Goal: Task Accomplishment & Management: Manage account settings

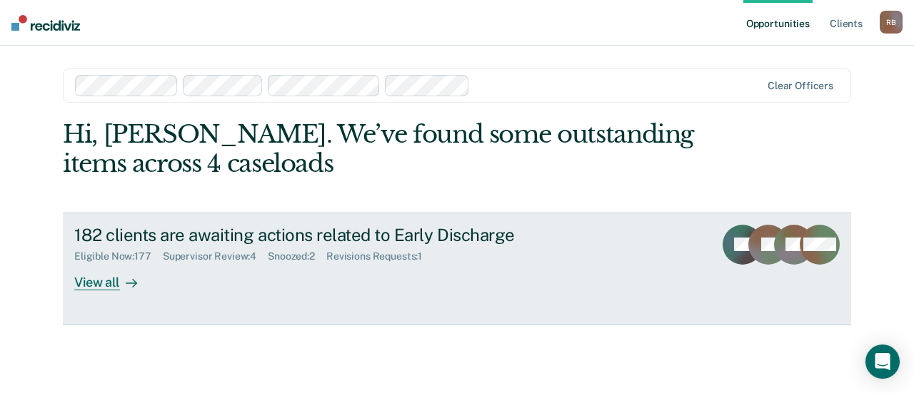
click at [240, 258] on div "Supervisor Review : 4" at bounding box center [215, 257] width 105 height 12
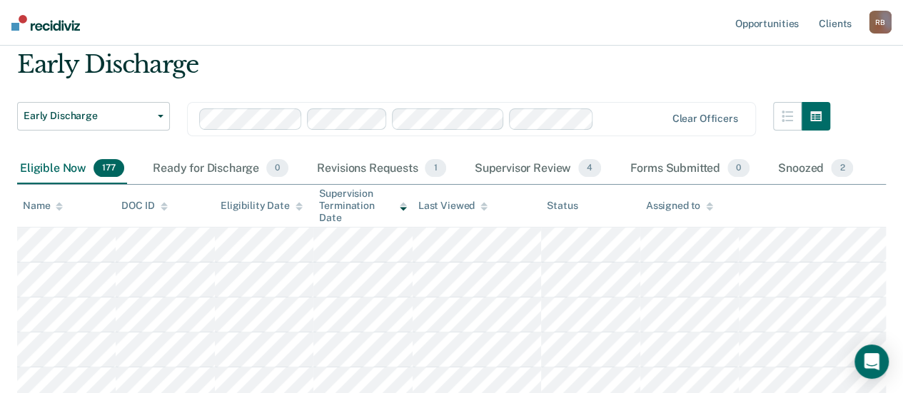
scroll to position [71, 0]
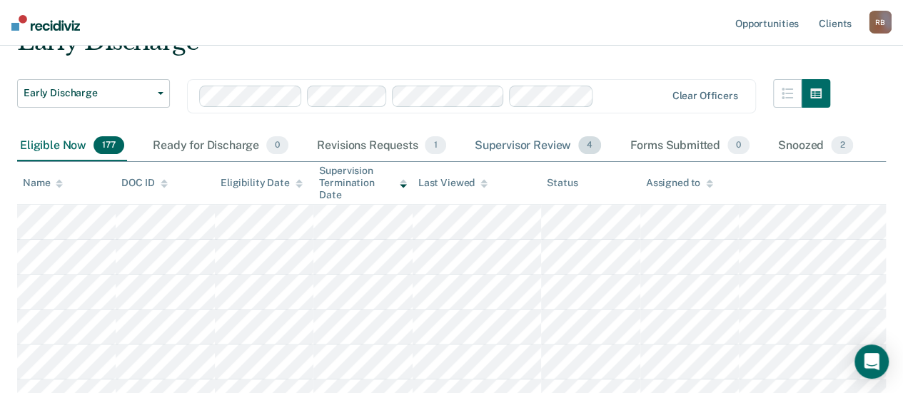
click at [501, 142] on div "Supervisor Review 4" at bounding box center [538, 146] width 133 height 31
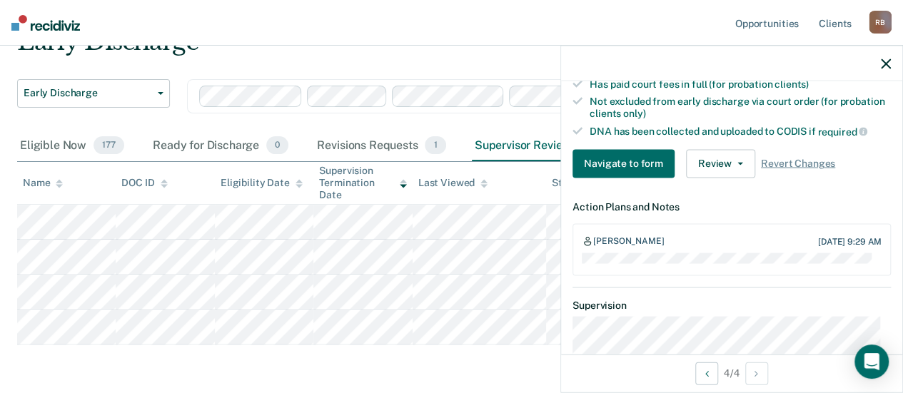
scroll to position [428, 0]
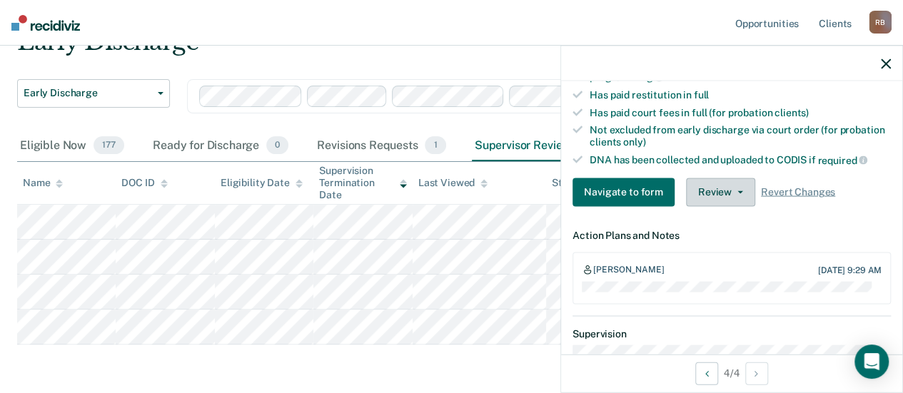
click at [714, 185] on button "Review" at bounding box center [720, 192] width 69 height 29
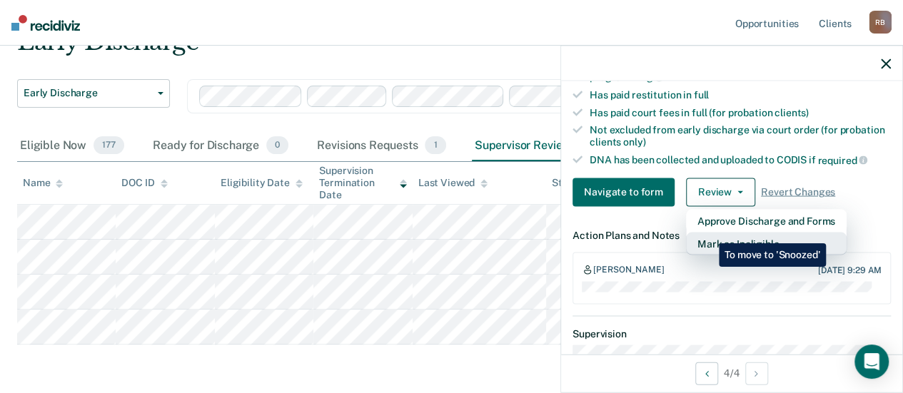
click at [708, 233] on button "Mark as Ineligible" at bounding box center [766, 243] width 161 height 23
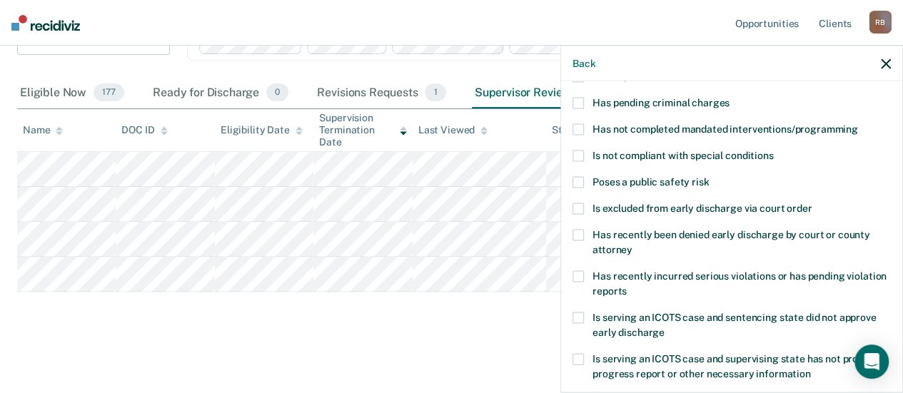
scroll to position [48, 0]
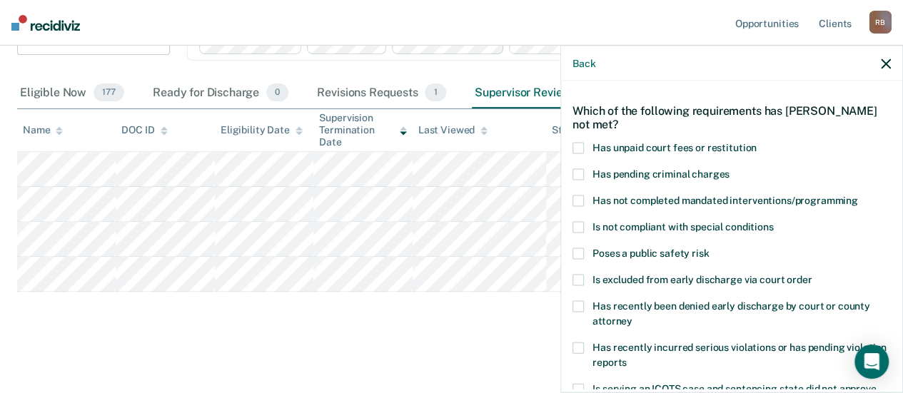
click at [574, 201] on span at bounding box center [577, 201] width 11 height 11
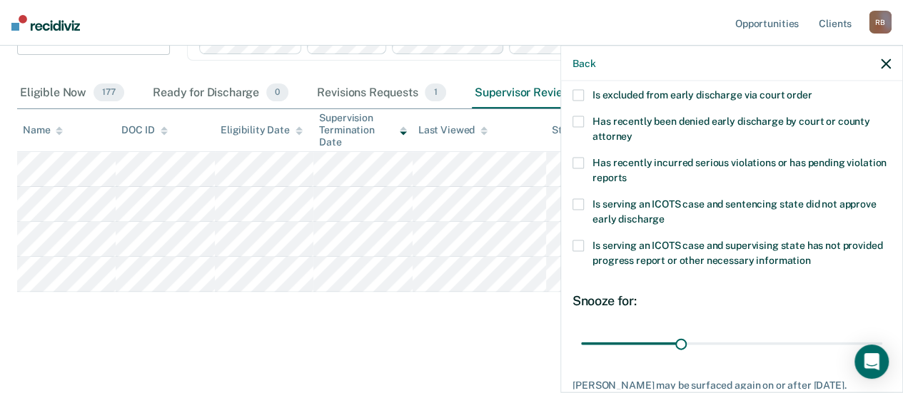
scroll to position [333, 0]
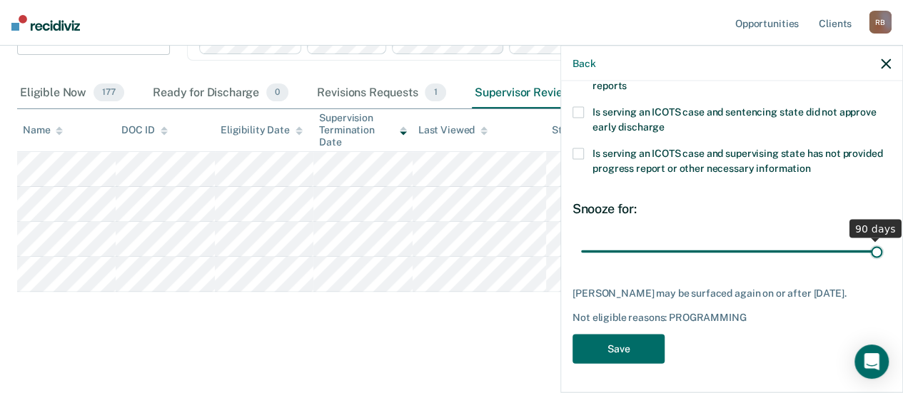
drag, startPoint x: 702, startPoint y: 243, endPoint x: 886, endPoint y: 241, distance: 184.2
type input "90"
click at [882, 241] on input "range" at bounding box center [731, 251] width 301 height 25
click at [607, 355] on button "Save" at bounding box center [618, 349] width 92 height 29
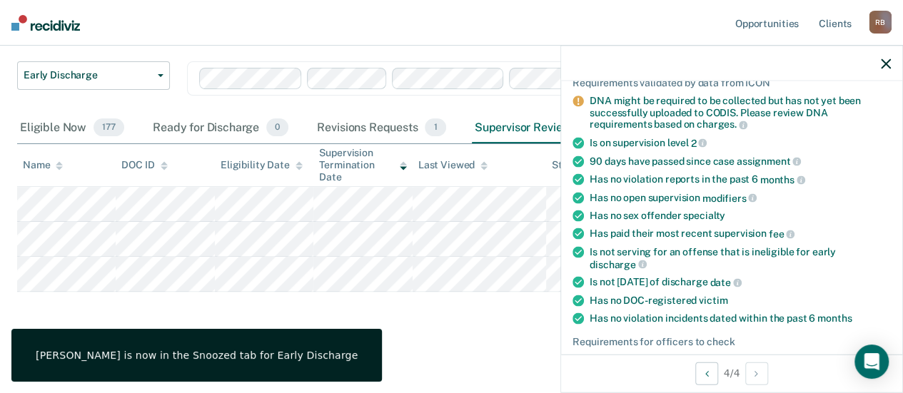
scroll to position [0, 0]
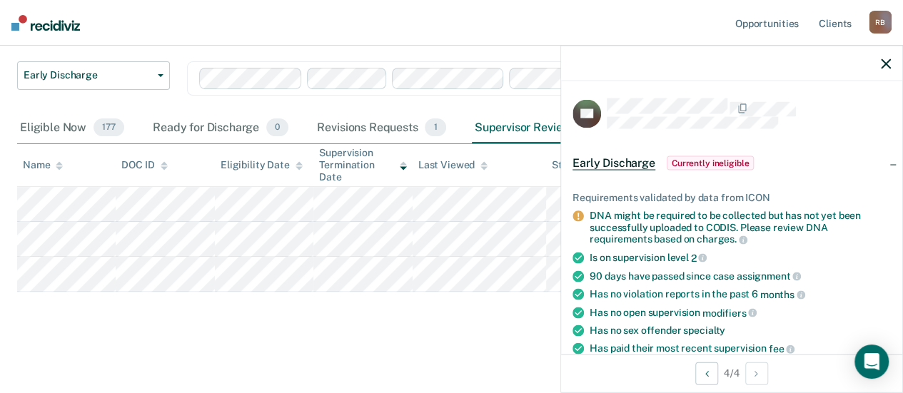
click at [492, 312] on div "Early Discharge Early Discharge Early Discharge Clear officers Eligible Now 177…" at bounding box center [451, 171] width 869 height 324
click at [883, 68] on icon "button" at bounding box center [886, 64] width 10 height 10
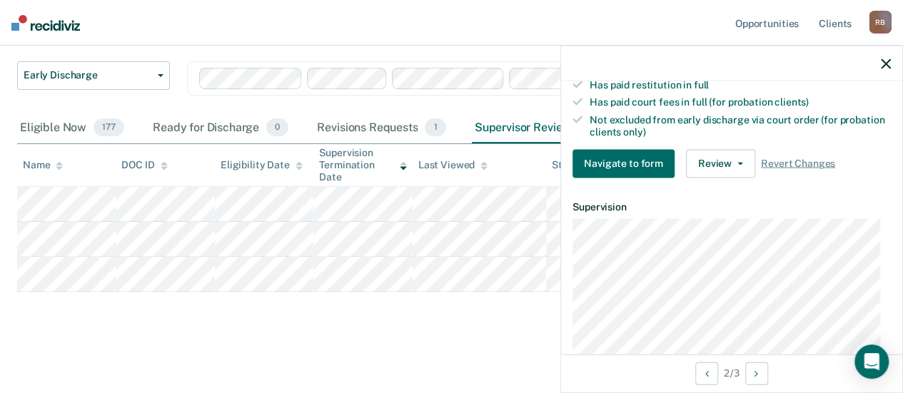
scroll to position [428, 0]
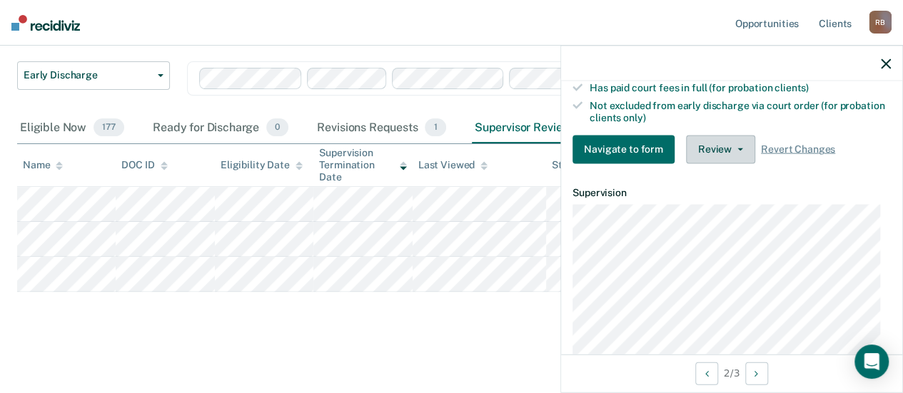
click at [732, 138] on button "Review" at bounding box center [720, 149] width 69 height 29
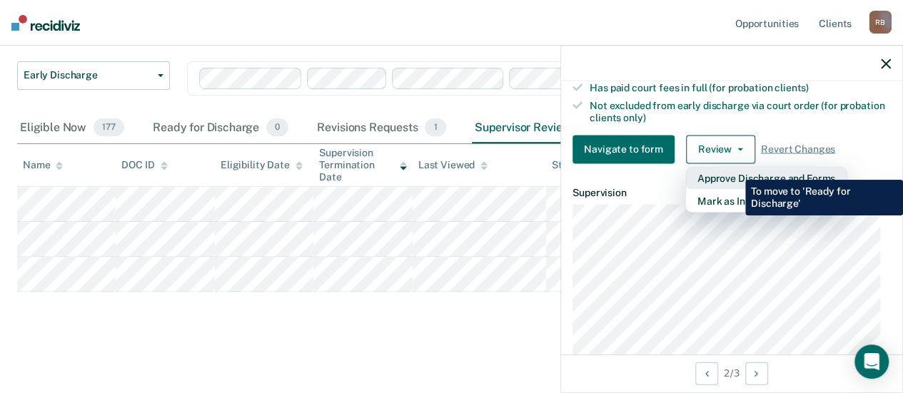
click at [734, 169] on button "Approve Discharge and Forms" at bounding box center [766, 177] width 161 height 23
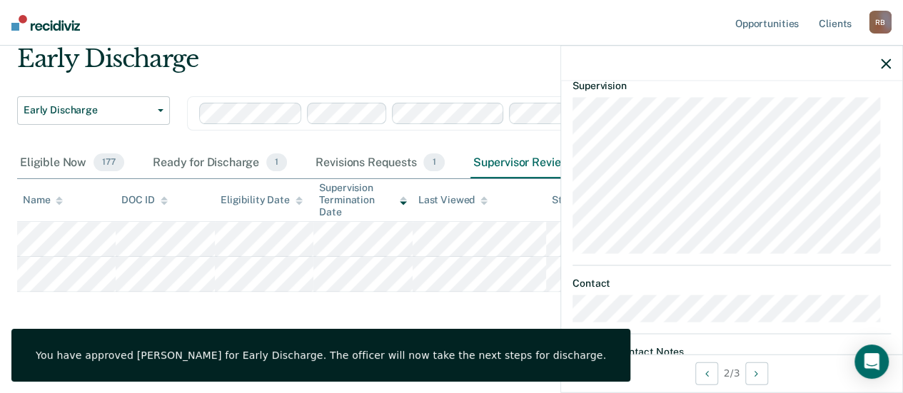
scroll to position [590, 0]
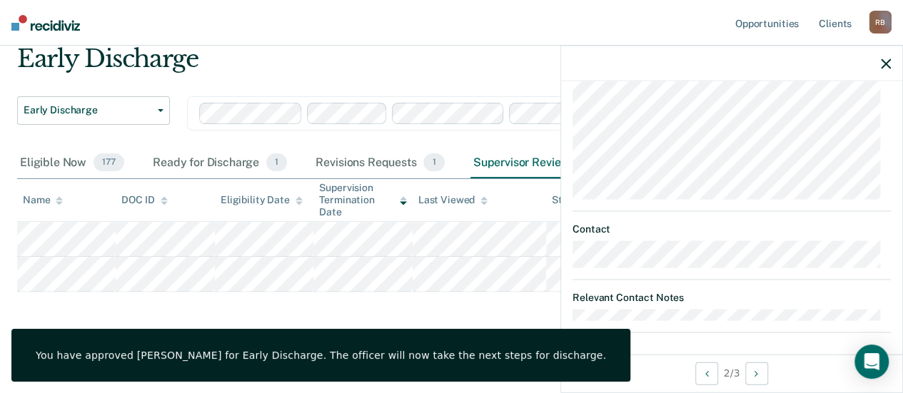
click at [881, 61] on icon "button" at bounding box center [886, 64] width 10 height 10
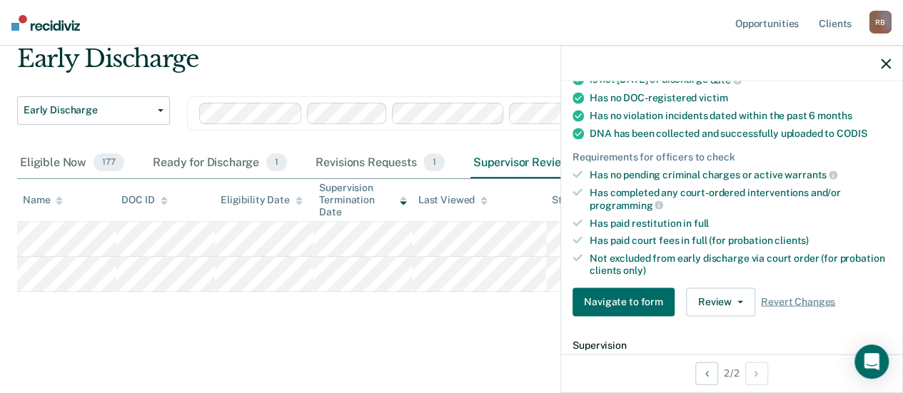
scroll to position [357, 0]
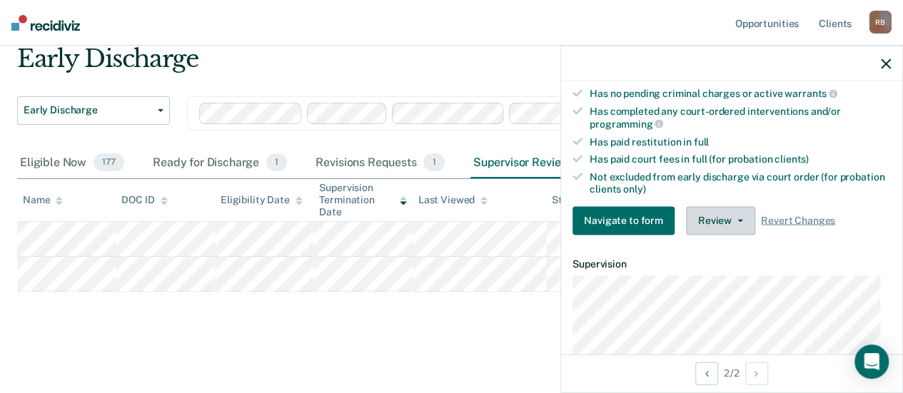
click at [688, 220] on button "Review" at bounding box center [720, 220] width 69 height 29
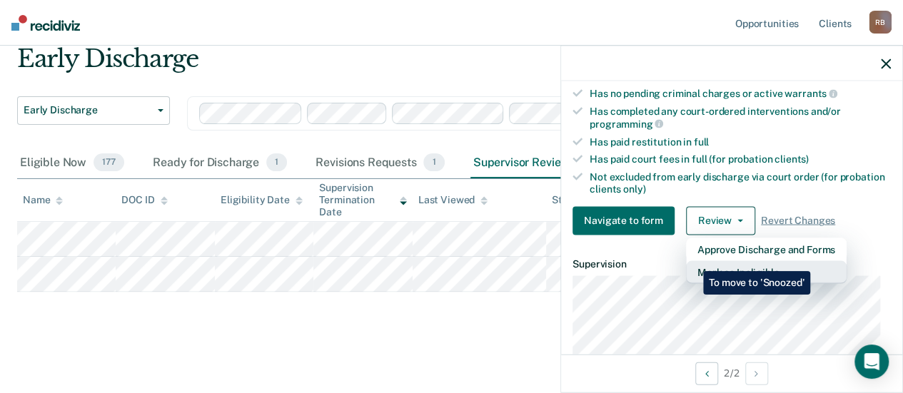
click at [692, 261] on button "Mark as Ineligible" at bounding box center [766, 272] width 161 height 23
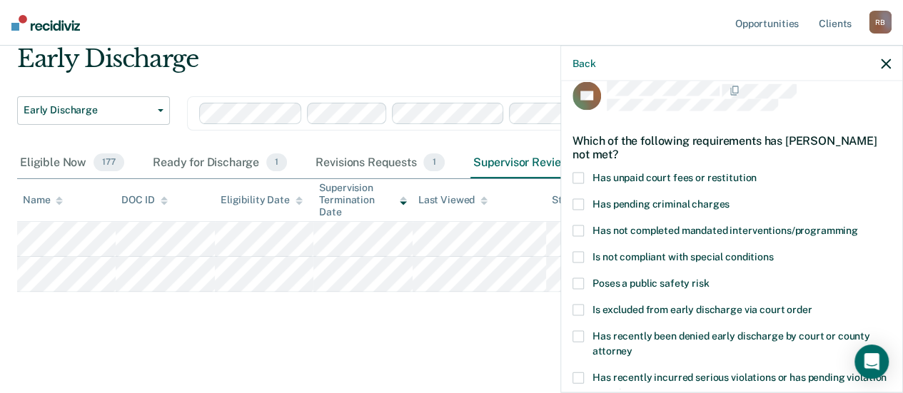
scroll to position [0, 0]
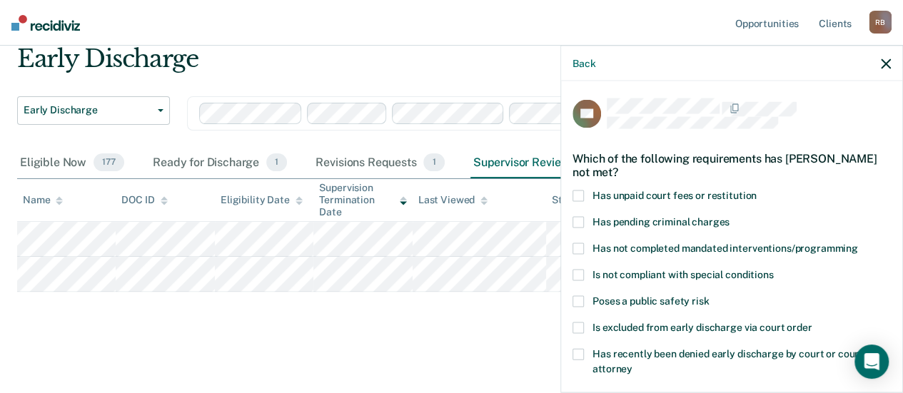
click at [378, 356] on main "Early Discharge Early Discharge Early Discharge Clear officers Eligible Now 177…" at bounding box center [451, 205] width 903 height 369
click at [881, 68] on icon "button" at bounding box center [886, 64] width 10 height 10
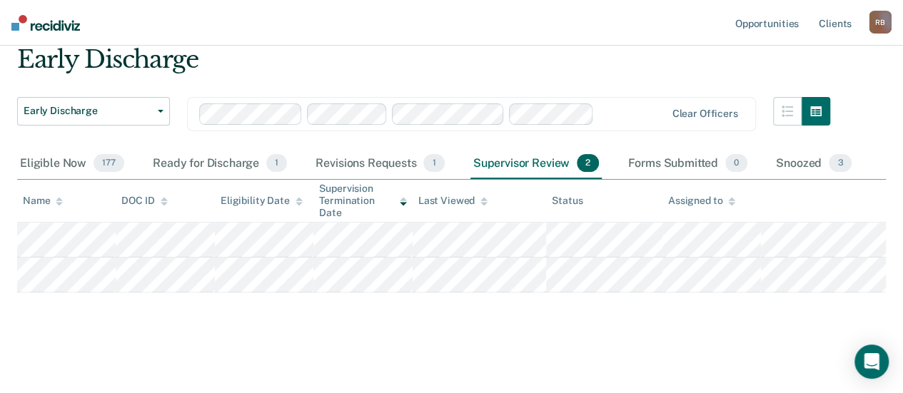
scroll to position [54, 0]
click at [58, 161] on div "Eligible Now 177" at bounding box center [72, 163] width 110 height 31
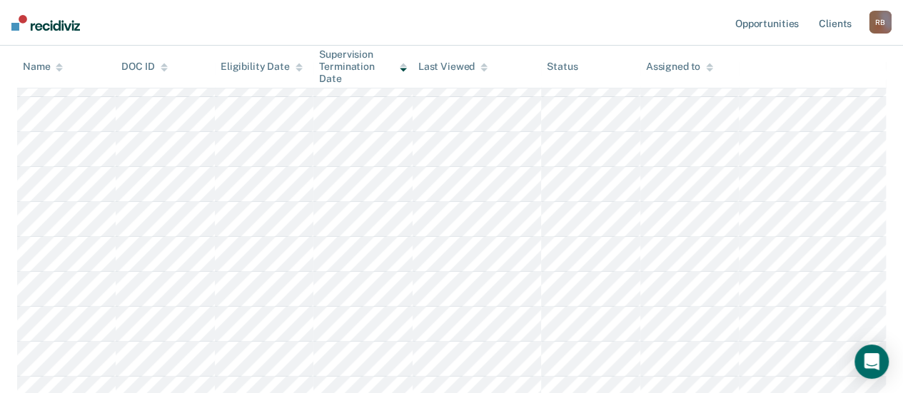
scroll to position [0, 0]
